Goal: Share content: Share content

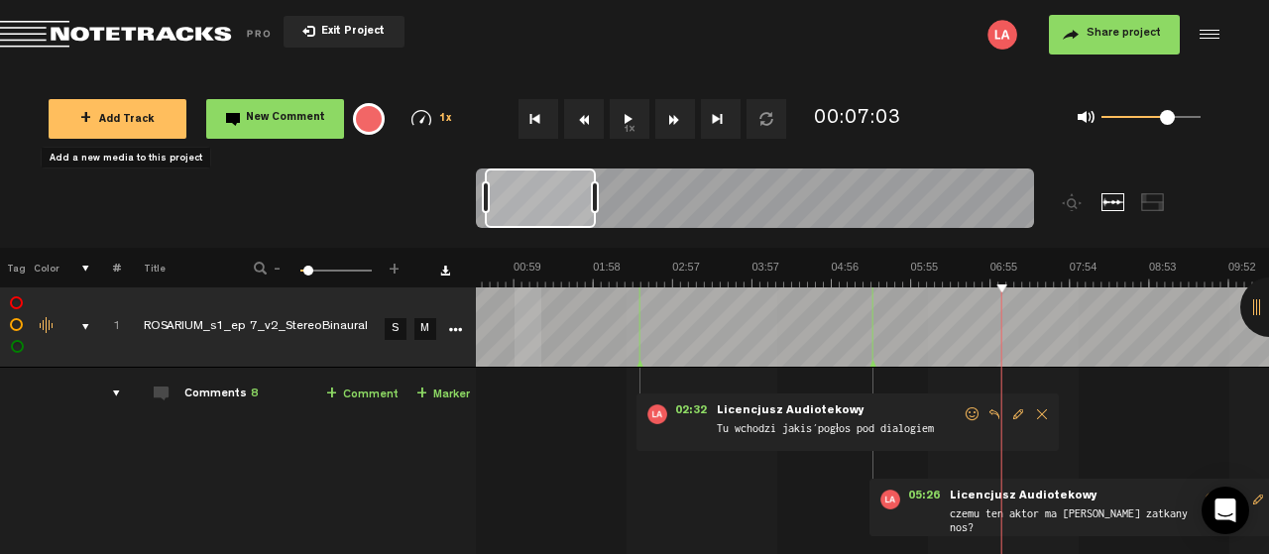
click at [112, 115] on span "+ Add Track" at bounding box center [117, 120] width 74 height 11
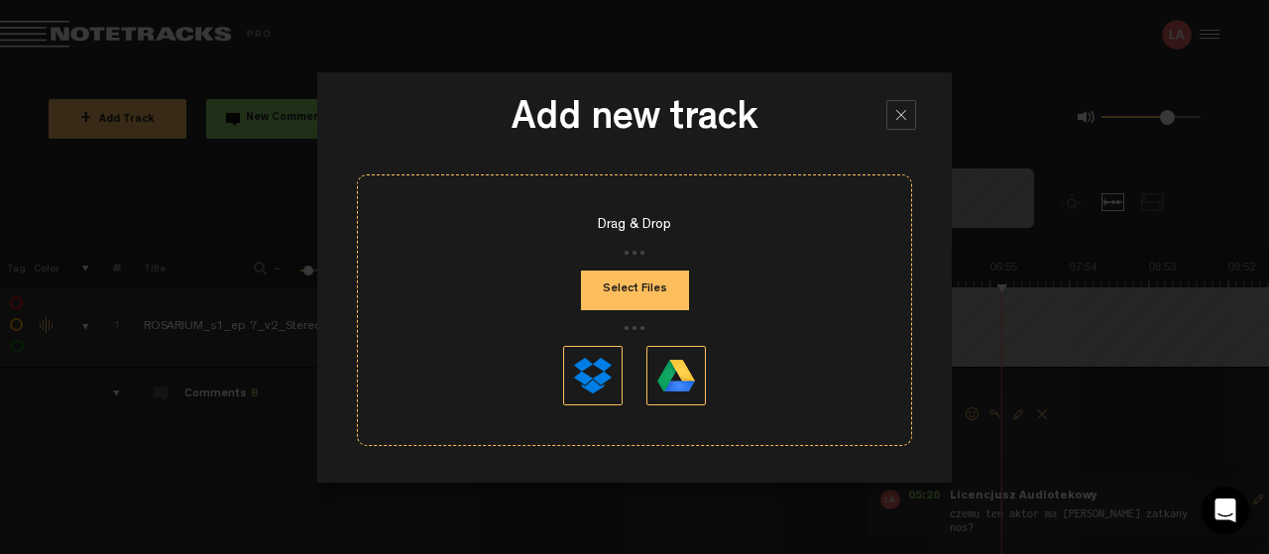
click at [901, 116] on div at bounding box center [901, 115] width 30 height 30
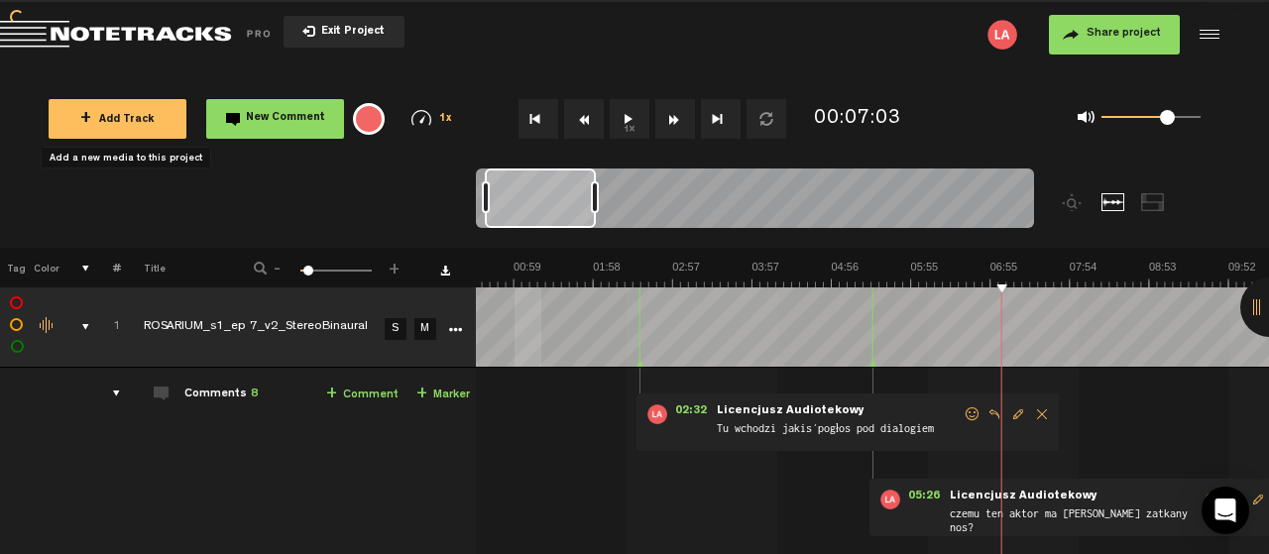
click at [351, 32] on span "Exit Project" at bounding box center [349, 32] width 69 height 11
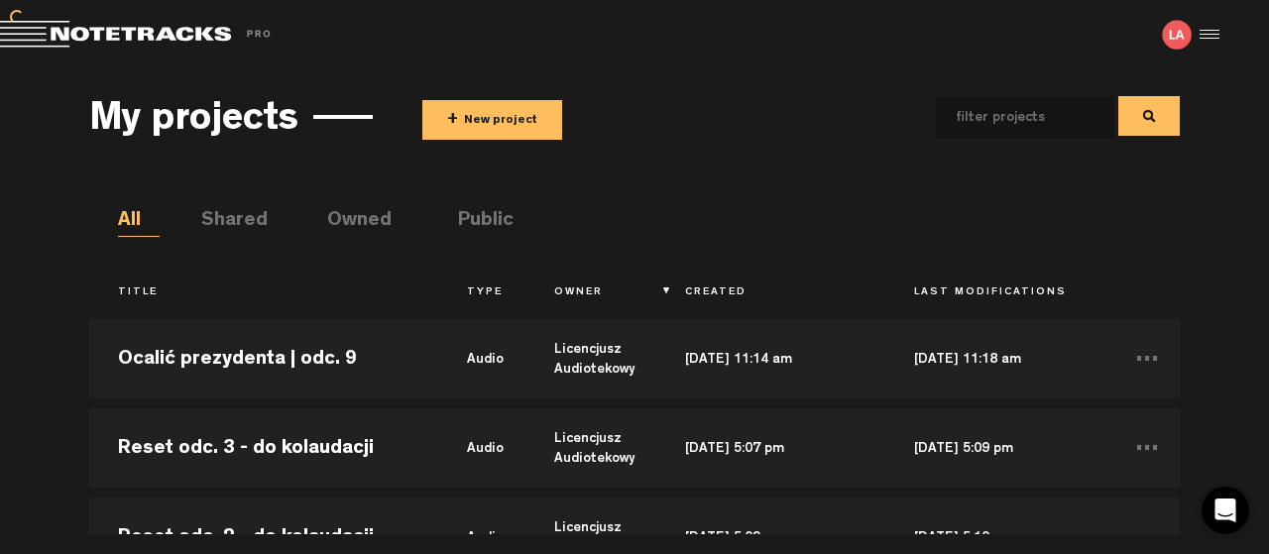
click at [471, 116] on button "+ New project" at bounding box center [492, 120] width 140 height 40
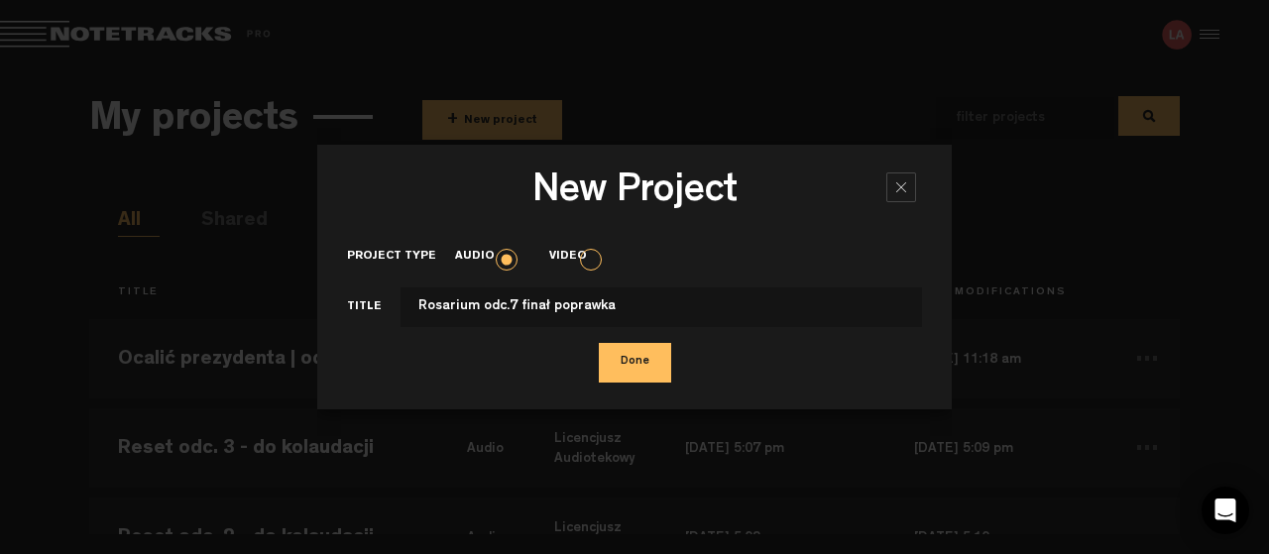
type input "Rosarium odc.7 finał poprawka"
click at [632, 364] on button "Done" at bounding box center [635, 363] width 72 height 40
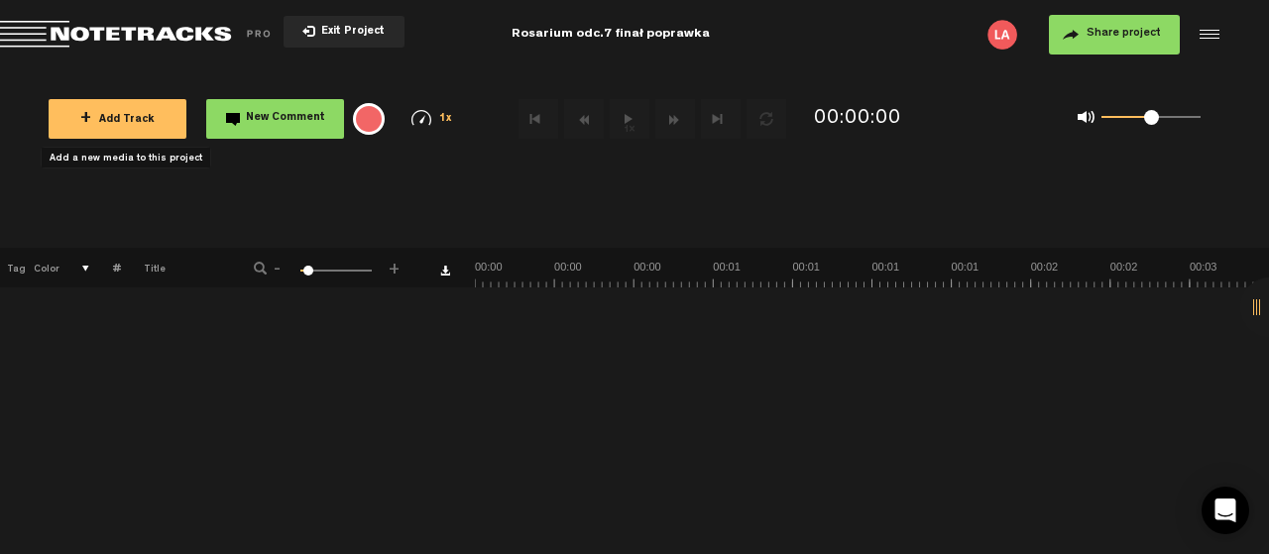
click at [128, 115] on span "+ Add Track" at bounding box center [117, 120] width 74 height 11
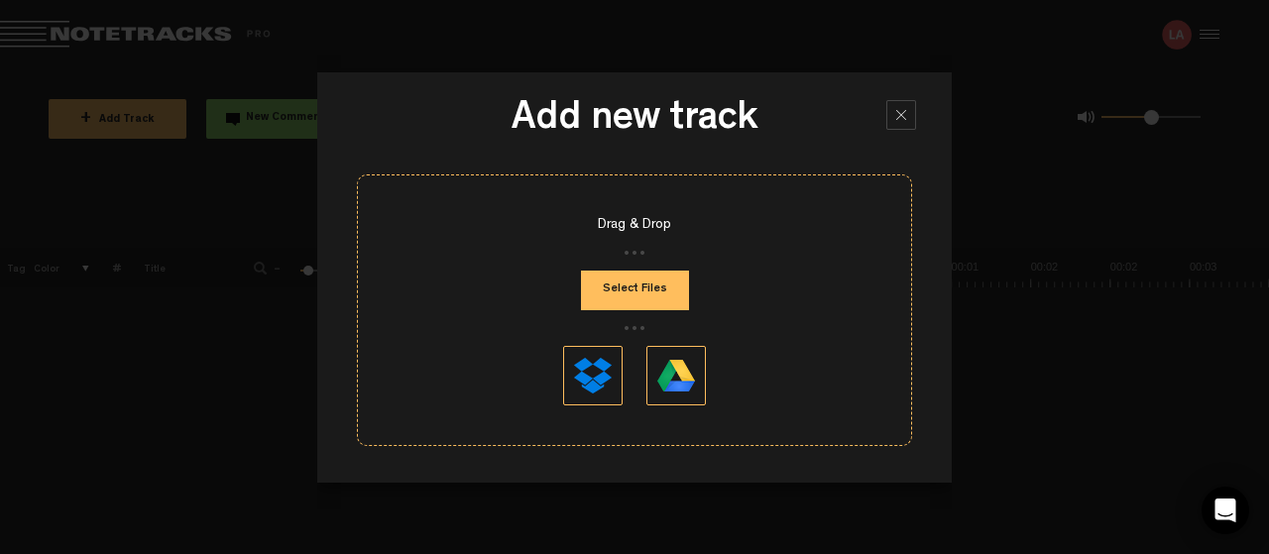
click at [637, 285] on button "Select Files" at bounding box center [635, 291] width 108 height 40
type input "C:\fakepath\ROSARIUM_s1_ep 7_v3_StereoBinaural.mp3"
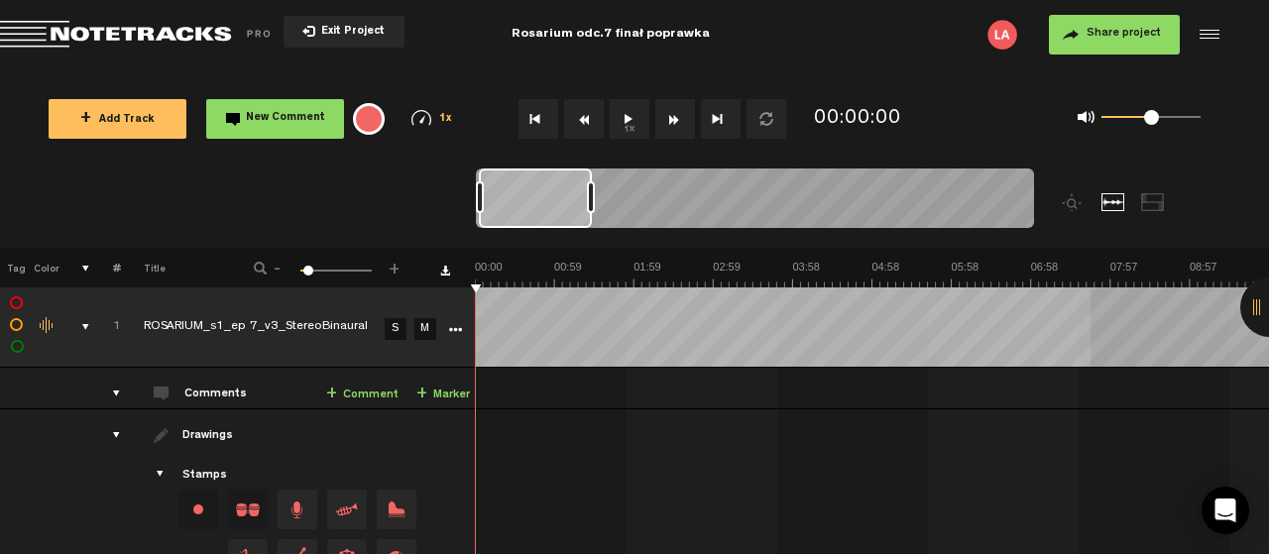
click at [1139, 34] on span "Share project" at bounding box center [1123, 34] width 74 height 12
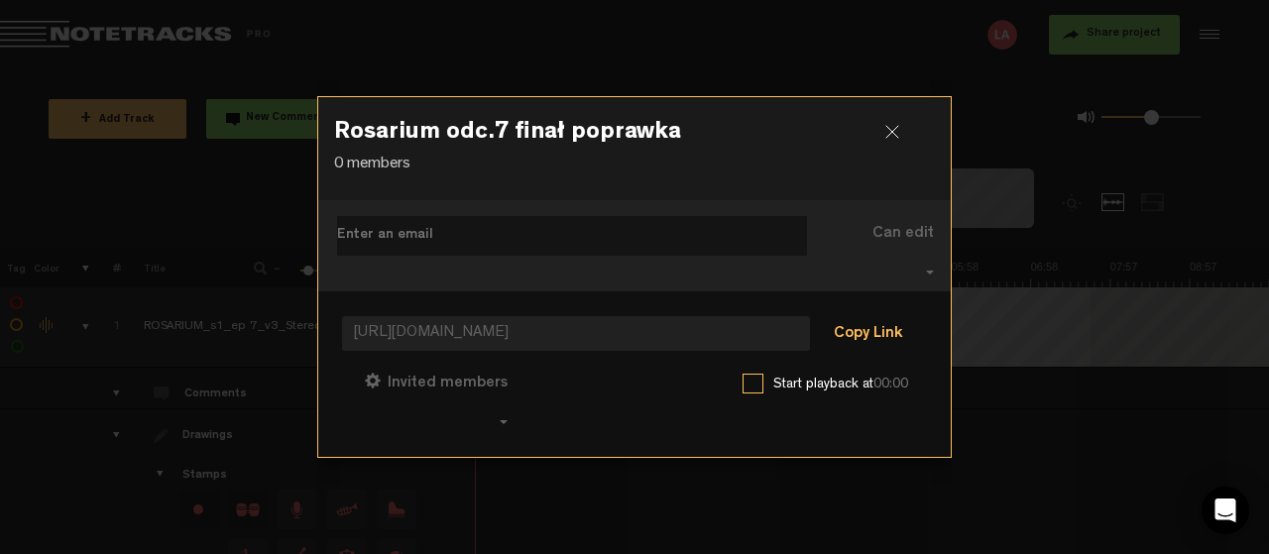
click at [878, 328] on button "Copy Link" at bounding box center [868, 335] width 108 height 40
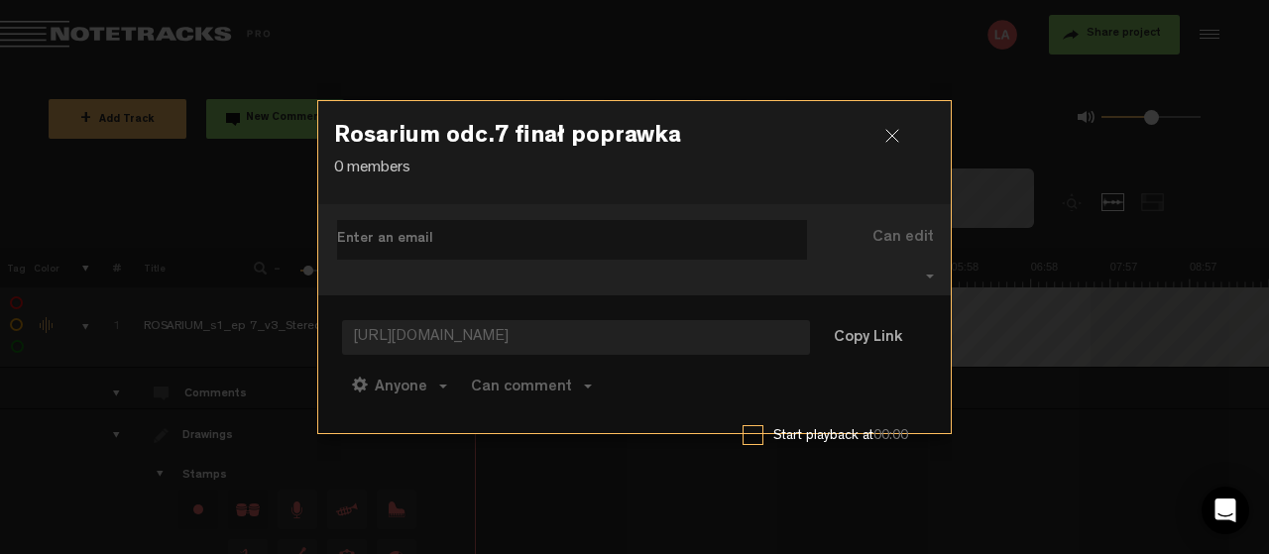
click at [894, 135] on div at bounding box center [900, 144] width 30 height 30
